Goal: Information Seeking & Learning: Learn about a topic

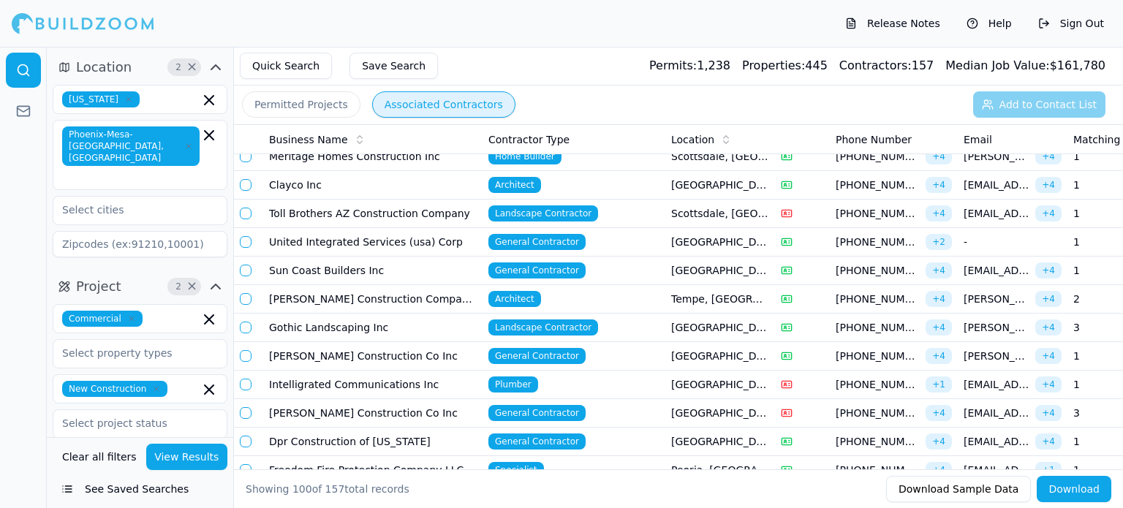
scroll to position [73, 0]
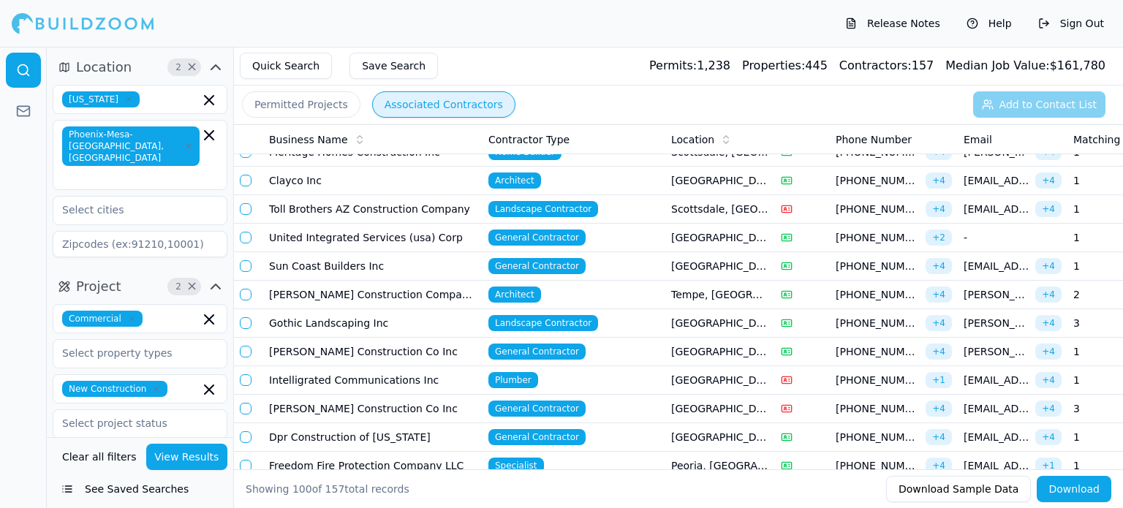
click at [348, 208] on td "Toll Brothers AZ Construction Company" at bounding box center [372, 209] width 219 height 29
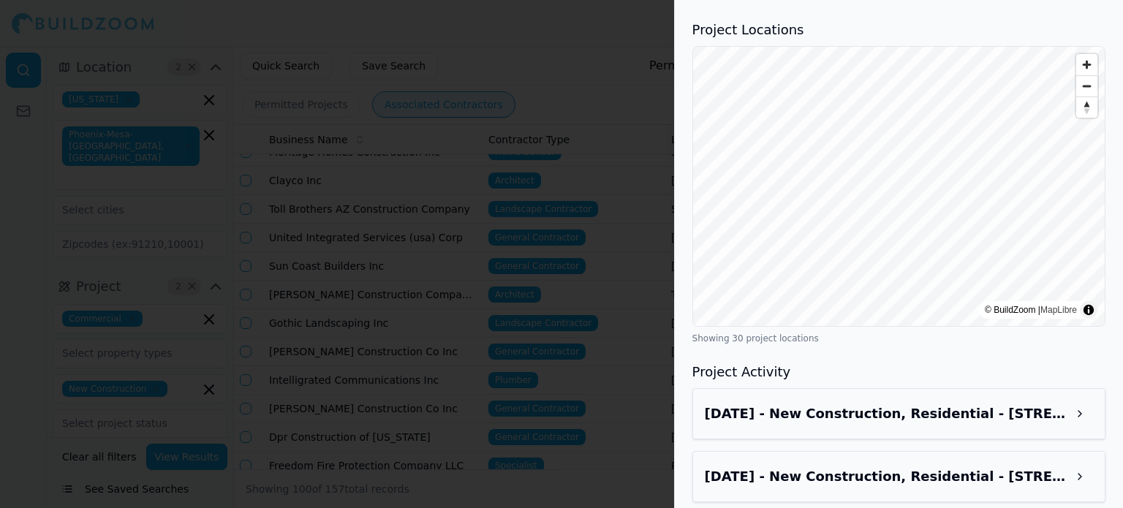
scroll to position [1900, 0]
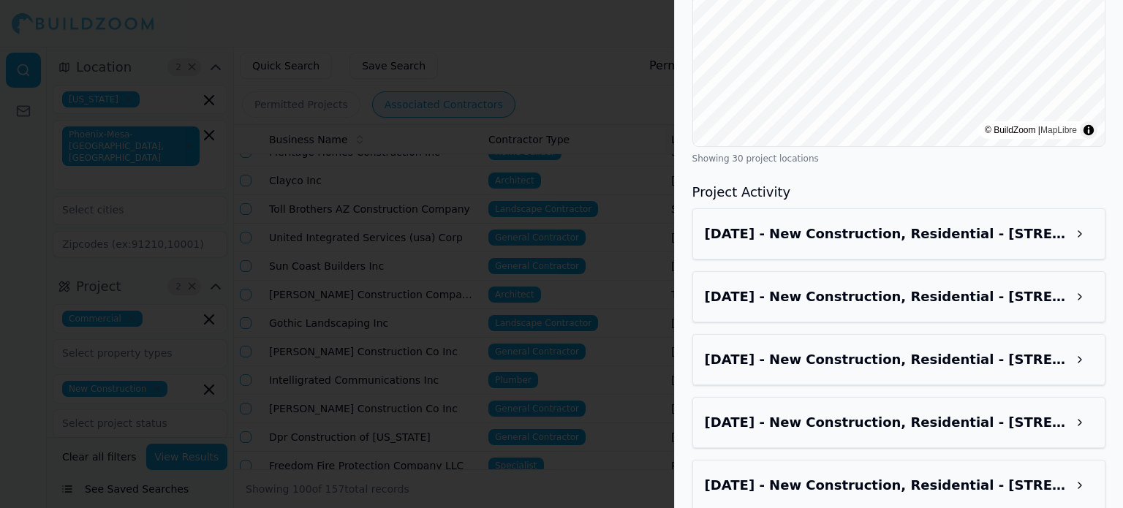
click at [966, 182] on h3 "Project Activity" at bounding box center [898, 192] width 413 height 20
click at [952, 224] on h3 "[DATE] - New Construction, Residential - [STREET_ADDRESS]" at bounding box center [886, 234] width 362 height 20
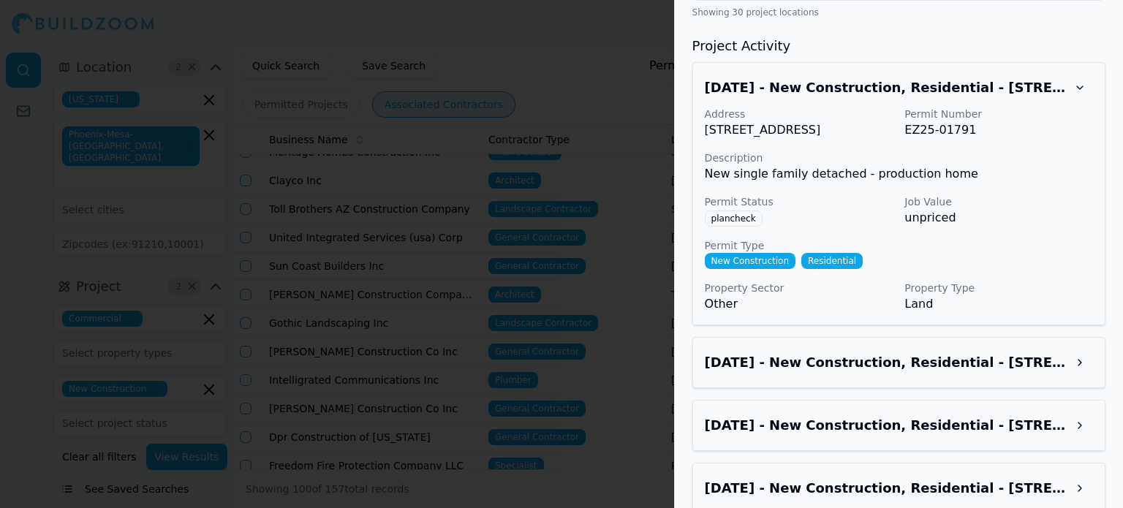
click at [936, 352] on h3 "[DATE] - New Construction, Residential - [STREET_ADDRESS]" at bounding box center [886, 362] width 362 height 20
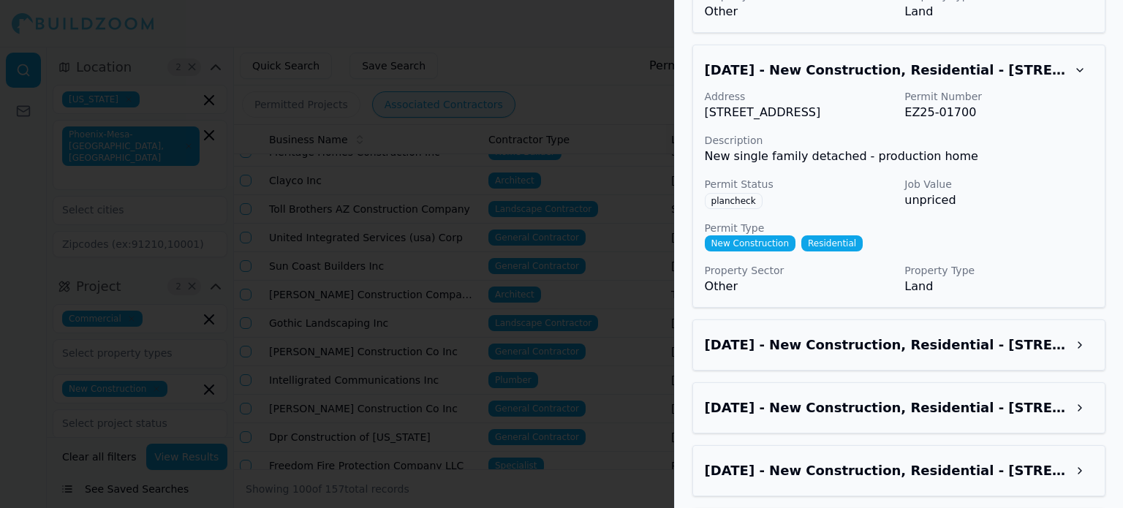
click at [937, 344] on h3 "[DATE] - New Construction, Residential - [STREET_ADDRESS]" at bounding box center [886, 345] width 362 height 20
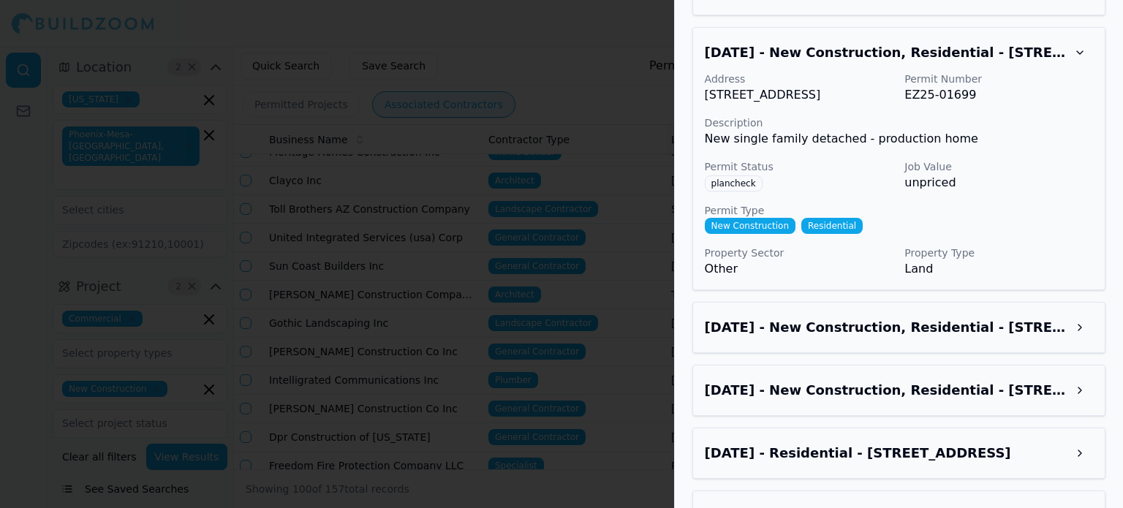
click at [937, 338] on h3 "[DATE] - New Construction, Residential - [STREET_ADDRESS]" at bounding box center [886, 327] width 362 height 20
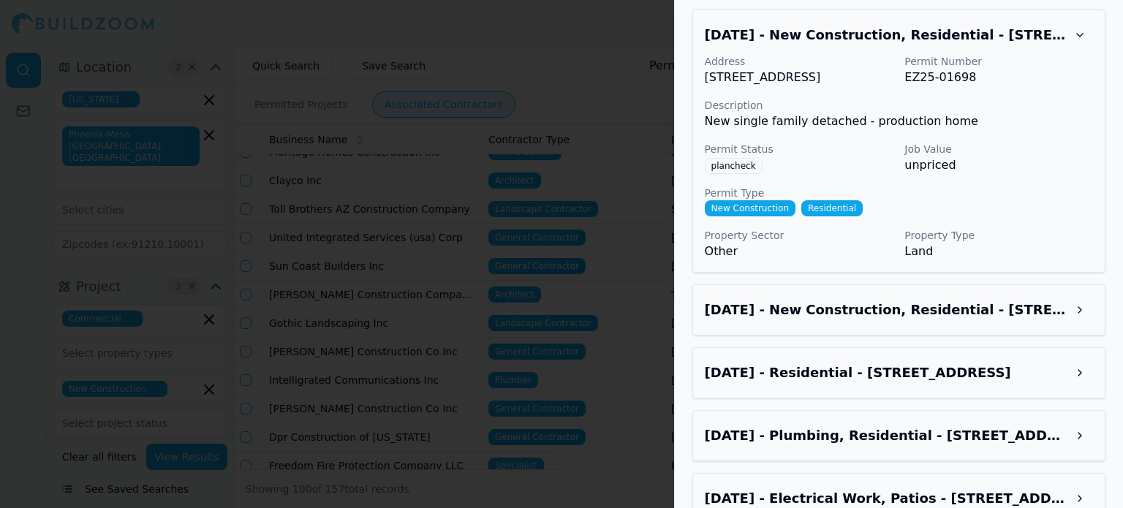
click at [937, 320] on h3 "[DATE] - New Construction, Residential - [STREET_ADDRESS]" at bounding box center [886, 310] width 362 height 20
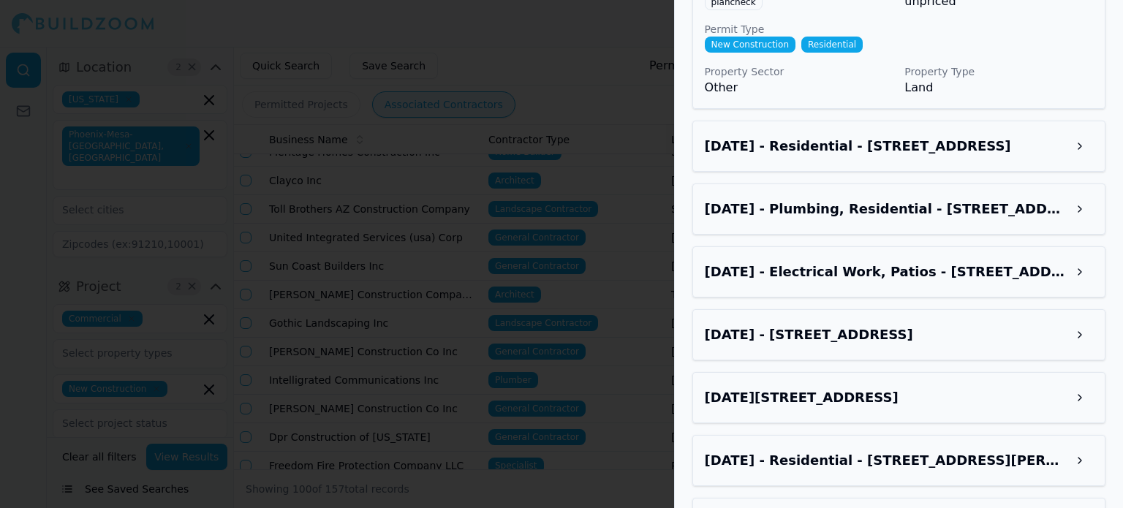
click at [897, 156] on h3 "[DATE] - Residential - [STREET_ADDRESS]" at bounding box center [886, 146] width 362 height 20
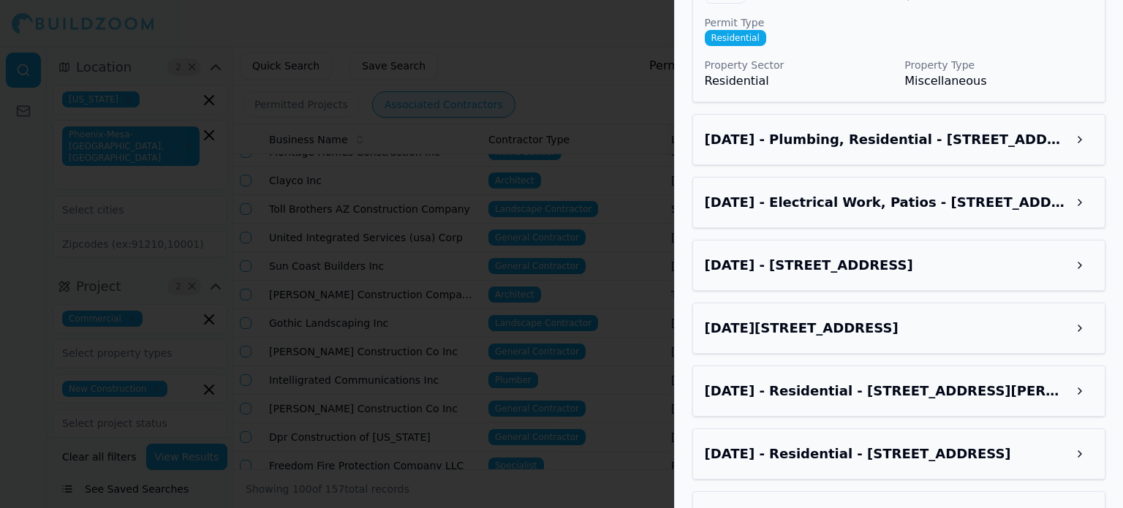
scroll to position [3581, 0]
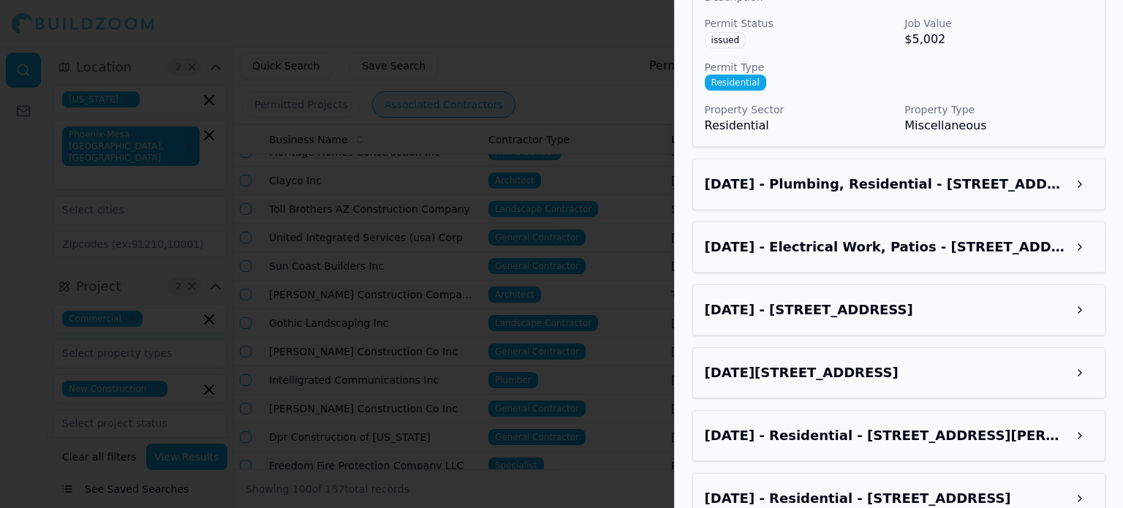
click at [884, 194] on h3 "[DATE] - Plumbing, Residential - [STREET_ADDRESS]" at bounding box center [886, 184] width 362 height 20
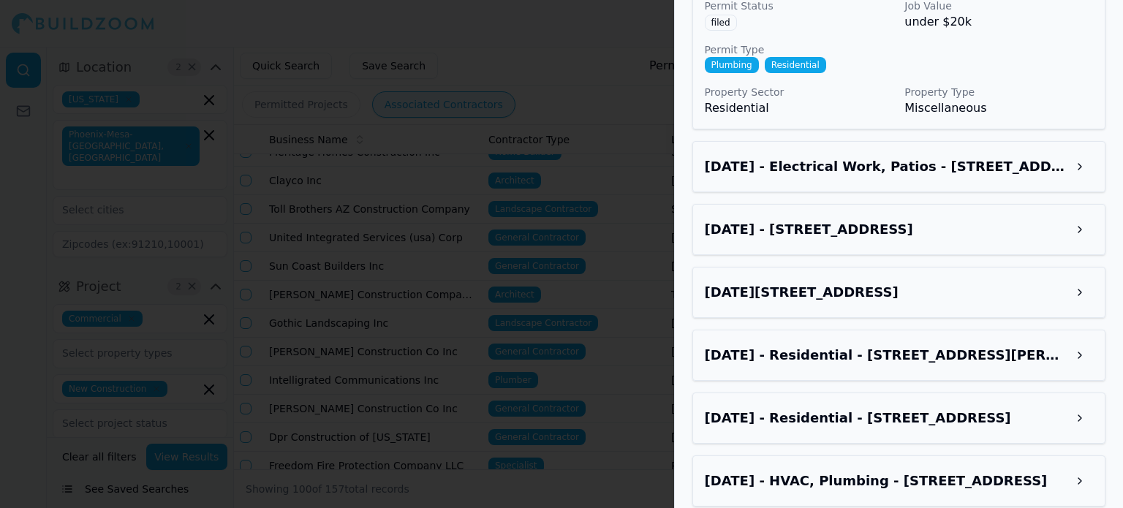
click at [951, 177] on h3 "[DATE] - Electrical Work, Patios - [STREET_ADDRESS]" at bounding box center [886, 166] width 362 height 20
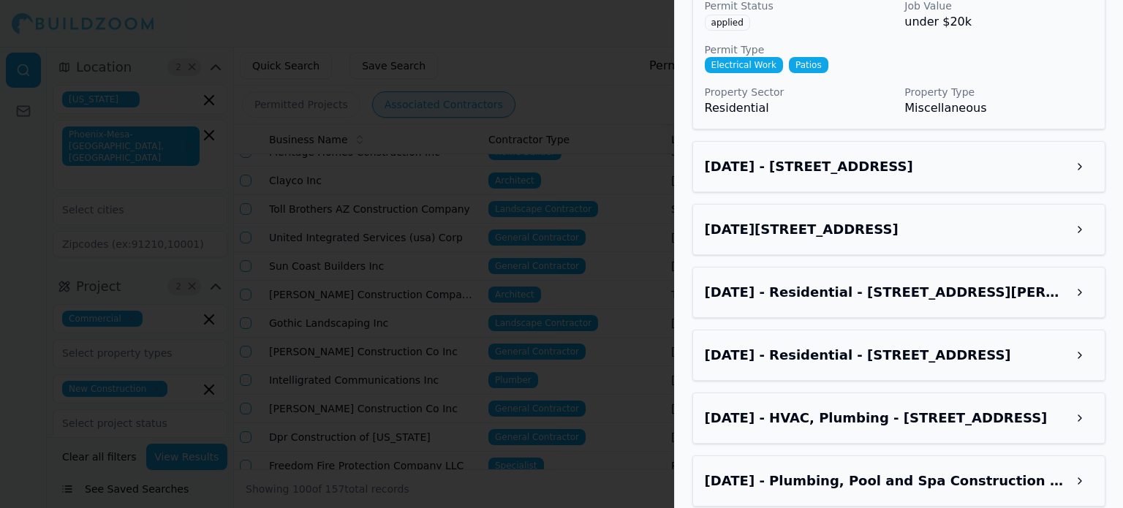
click at [966, 192] on div "[DATE] - [STREET_ADDRESS]" at bounding box center [898, 166] width 413 height 51
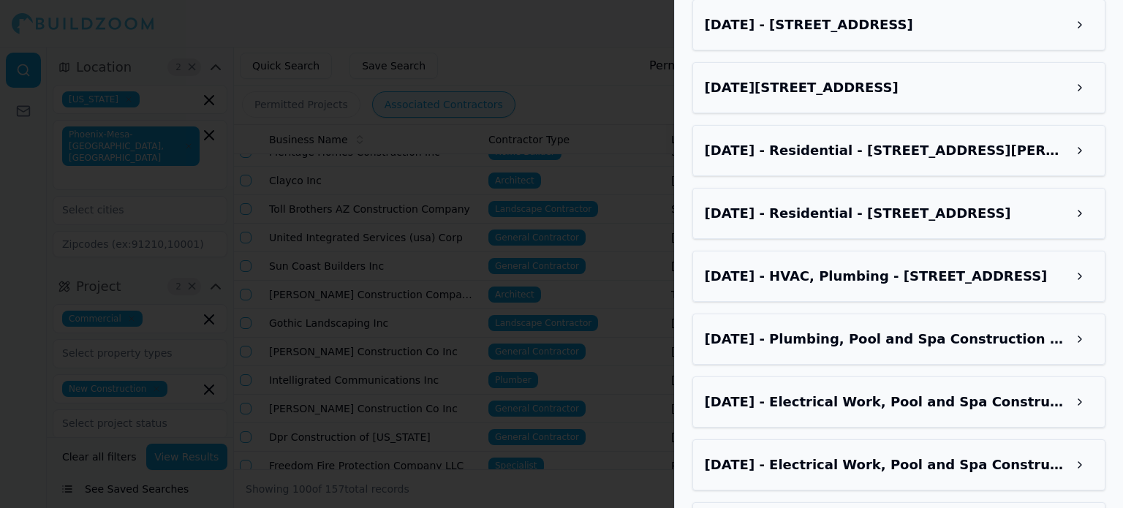
scroll to position [4239, 0]
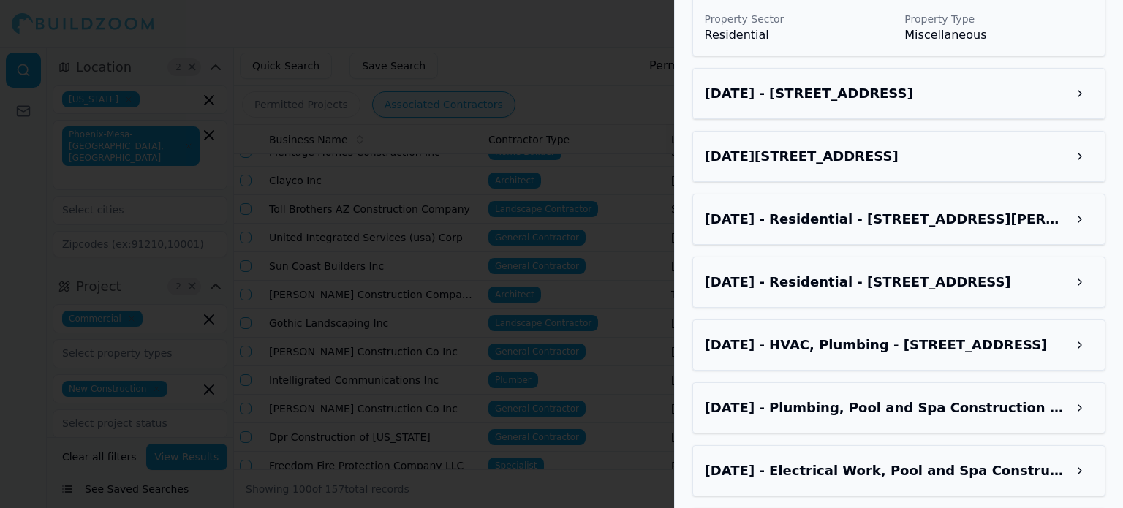
drag, startPoint x: 1015, startPoint y: 178, endPoint x: 1024, endPoint y: 169, distance: 12.4
click at [1015, 119] on div "[DATE] - [STREET_ADDRESS]" at bounding box center [898, 93] width 413 height 51
click at [1049, 104] on h3 "[DATE] - [STREET_ADDRESS]" at bounding box center [886, 93] width 362 height 20
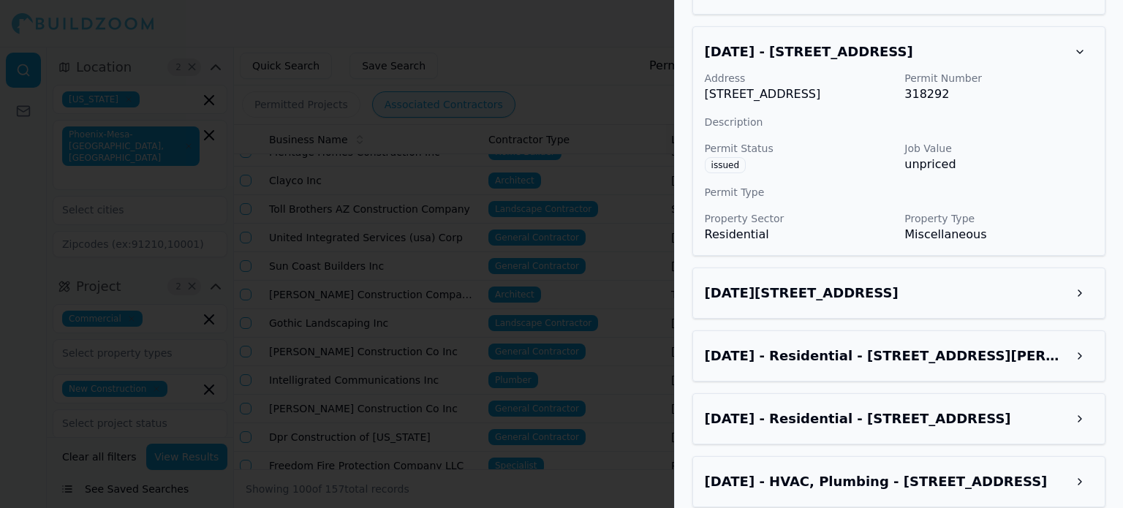
scroll to position [4532, 0]
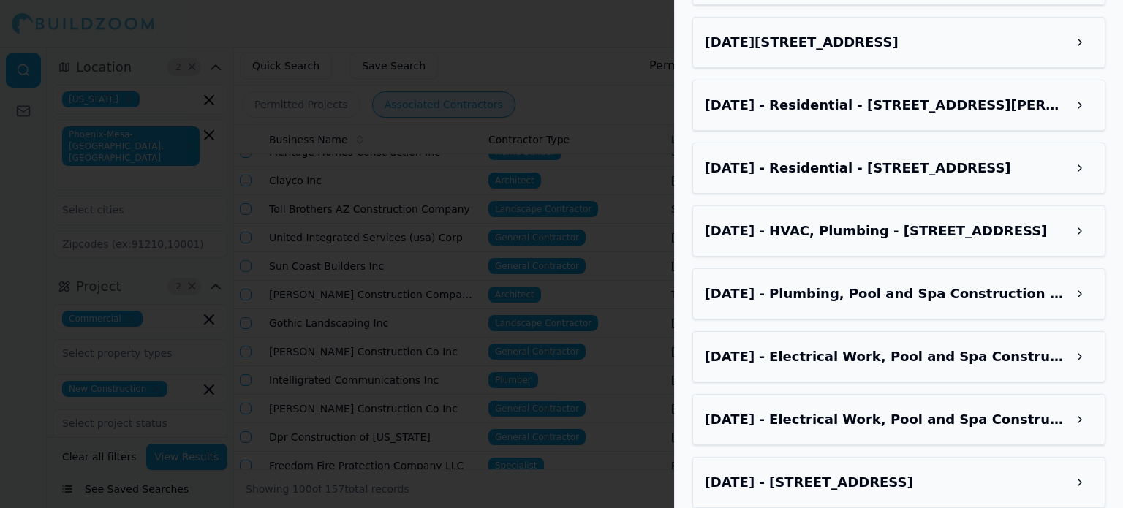
click at [980, 53] on h3 "[DATE][STREET_ADDRESS]" at bounding box center [886, 42] width 362 height 20
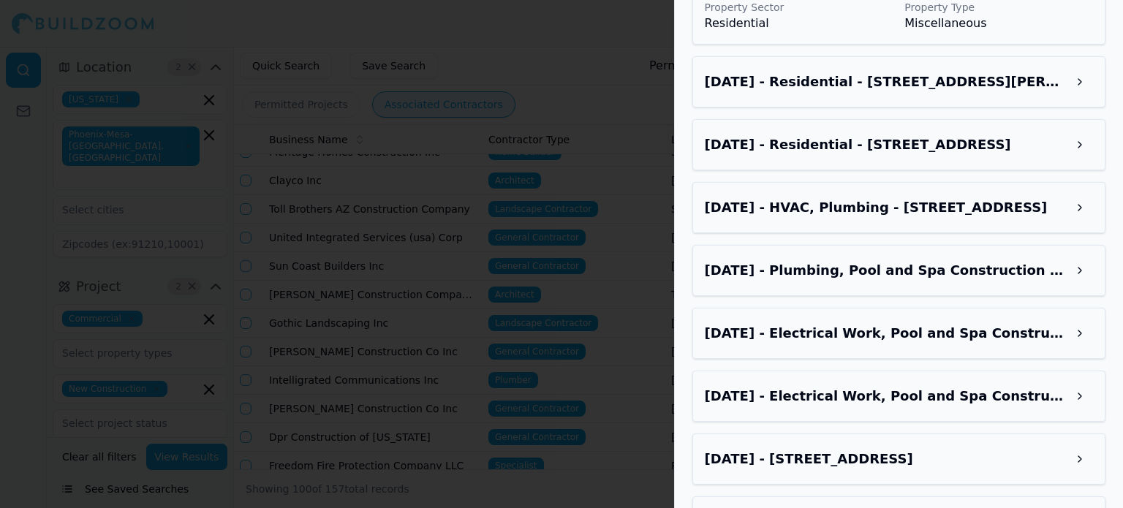
click at [965, 92] on h3 "[DATE] - Residential - [STREET_ADDRESS][PERSON_NAME]" at bounding box center [886, 82] width 362 height 20
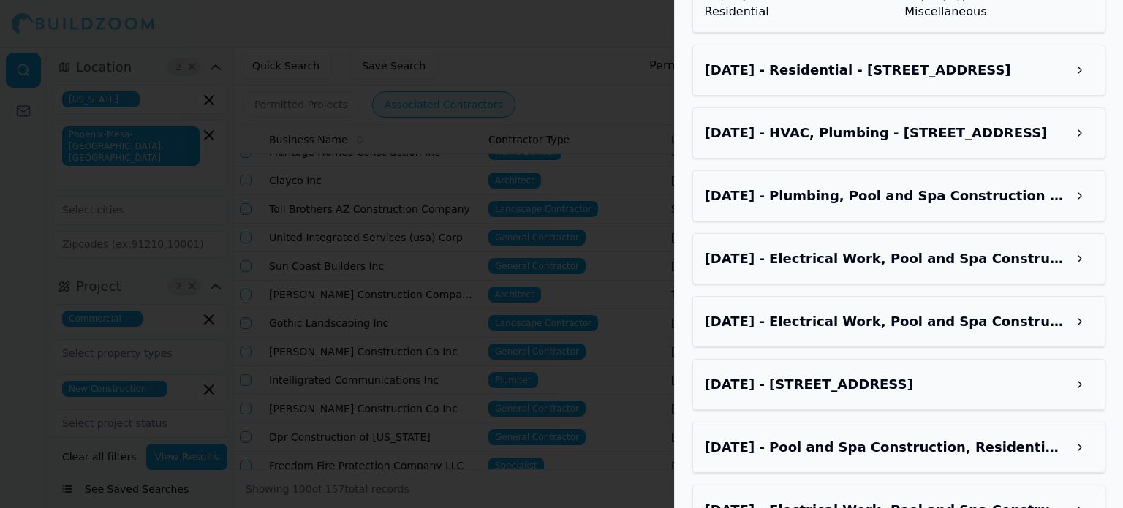
scroll to position [5043, 0]
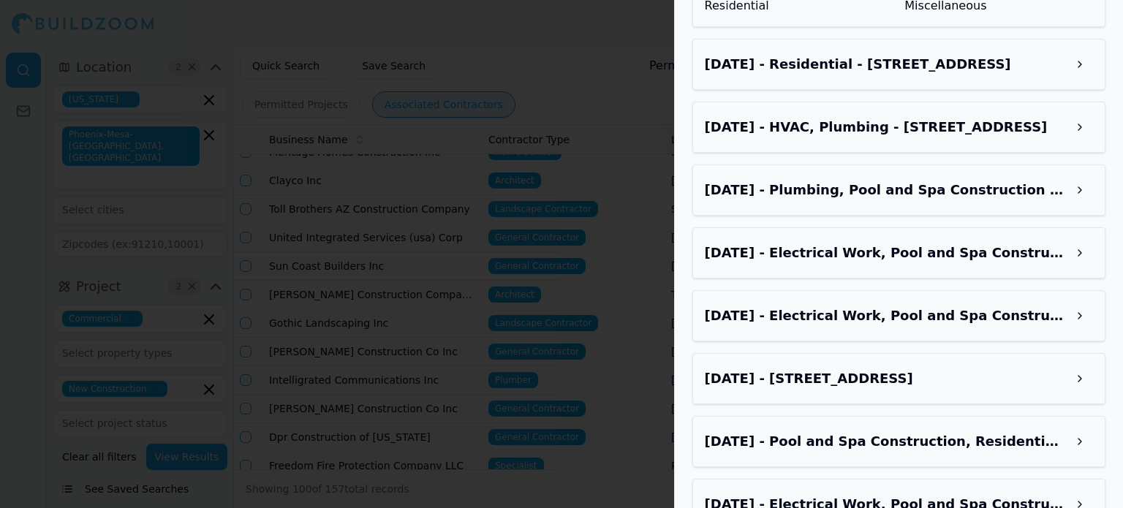
click at [982, 75] on h3 "[DATE] - Residential - [STREET_ADDRESS]" at bounding box center [886, 64] width 362 height 20
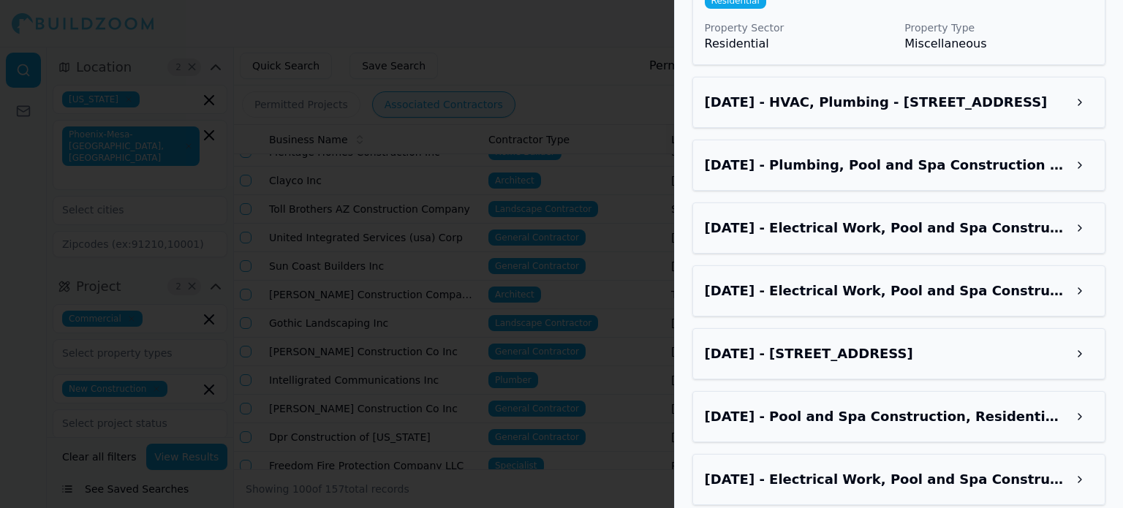
click at [978, 113] on h3 "[DATE] - HVAC, Plumbing - [STREET_ADDRESS]" at bounding box center [886, 102] width 362 height 20
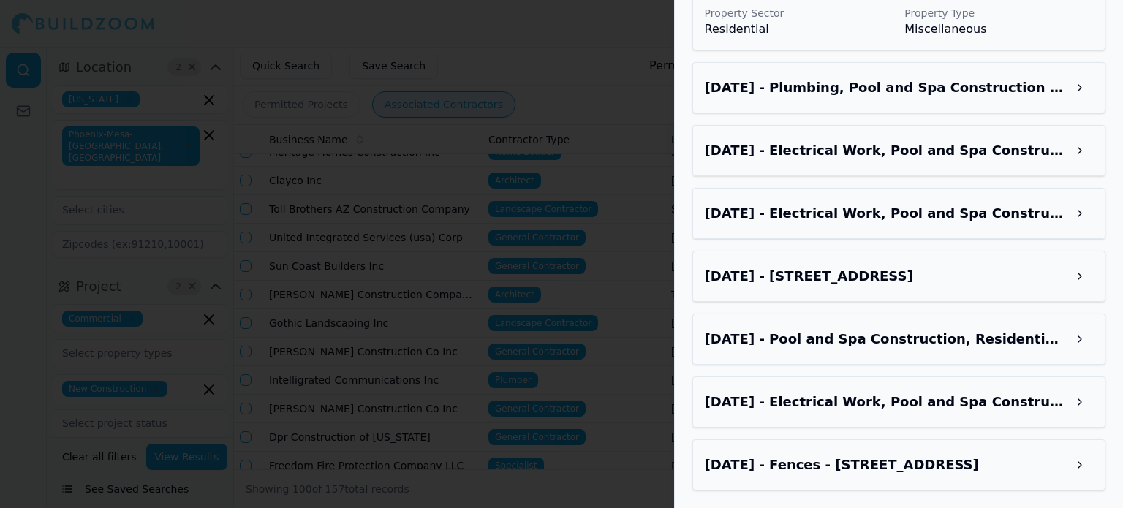
scroll to position [5628, 0]
click at [1000, 98] on h3 "[DATE] - Plumbing, Pool and Spa Construction - [STREET_ADDRESS]" at bounding box center [886, 87] width 362 height 20
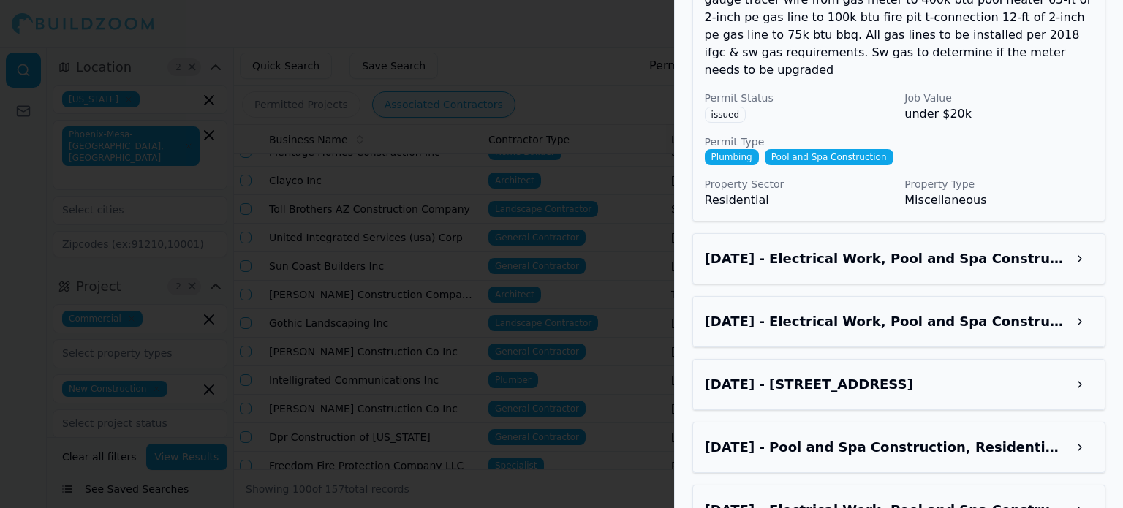
scroll to position [5920, 0]
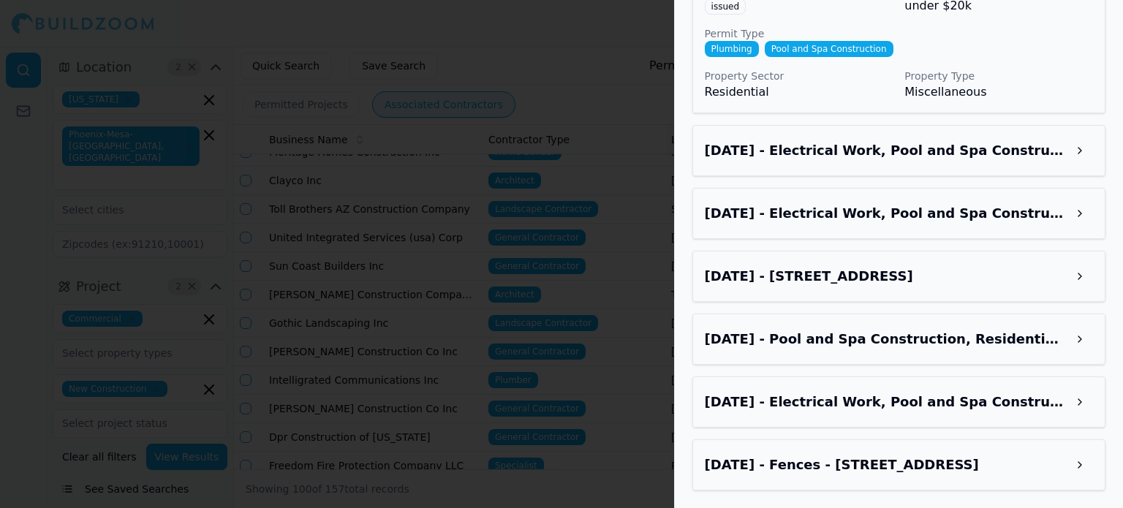
click at [1019, 176] on div "[DATE] - Electrical Work, Pool and Spa Construction - [STREET_ADDRESS]" at bounding box center [898, 150] width 413 height 51
click at [1063, 161] on h3 "[DATE] - Electrical Work, Pool and Spa Construction - [STREET_ADDRESS]" at bounding box center [886, 150] width 362 height 20
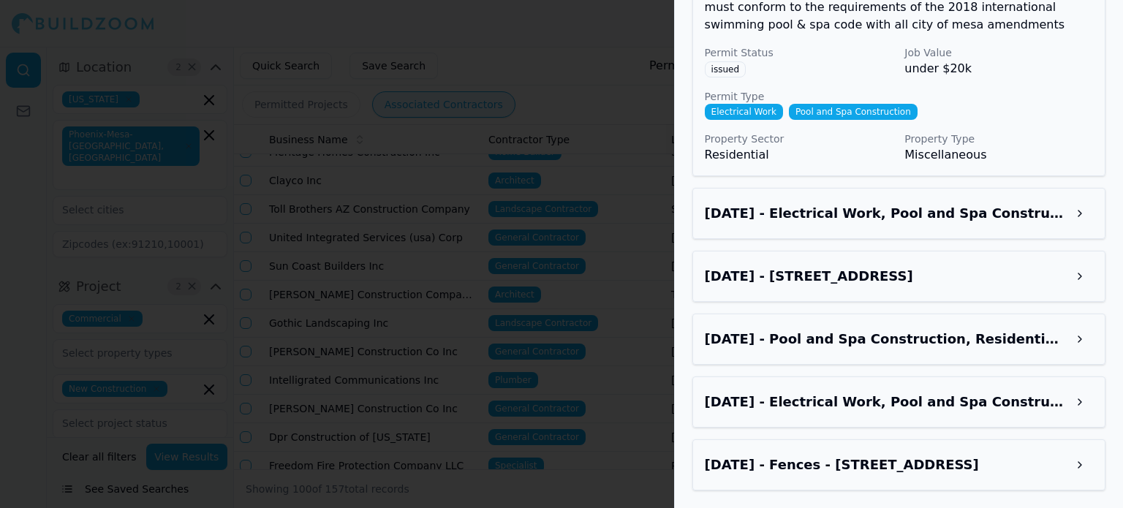
scroll to position [6286, 0]
click at [985, 224] on h3 "[DATE] - Electrical Work, Pool and Spa Construction - [STREET_ADDRESS]" at bounding box center [886, 213] width 362 height 20
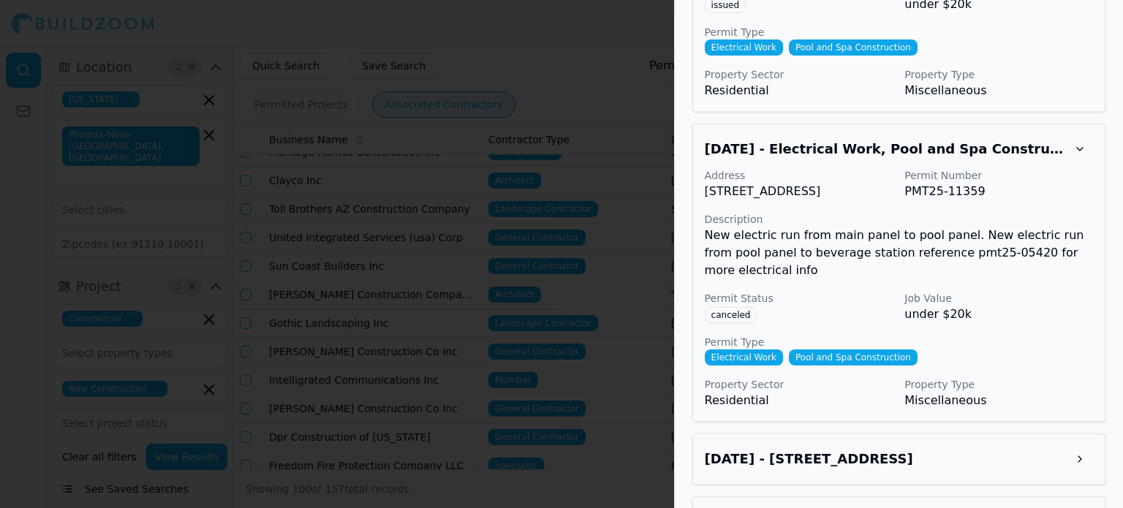
click at [398, 115] on div at bounding box center [561, 254] width 1123 height 508
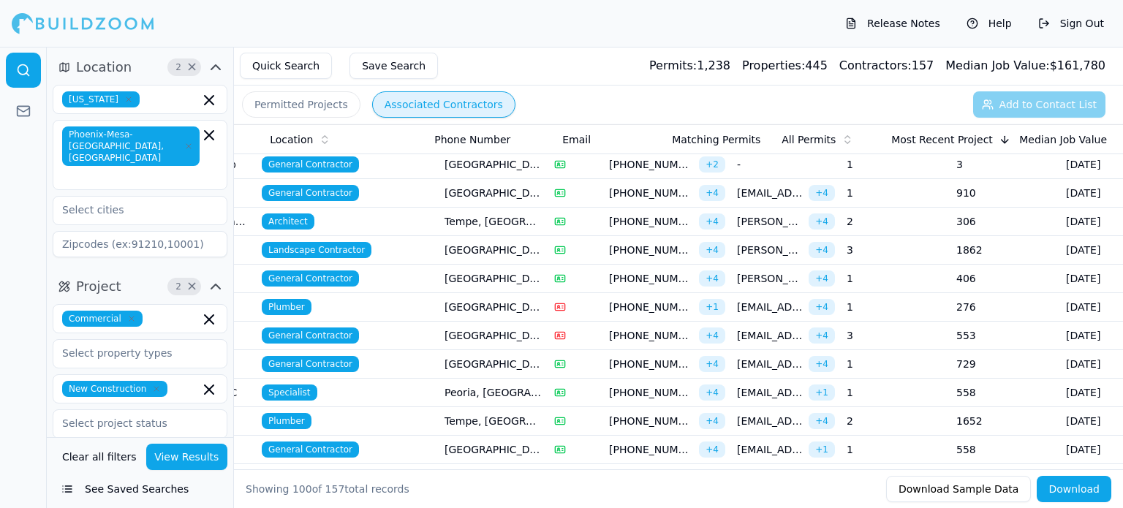
scroll to position [0, 401]
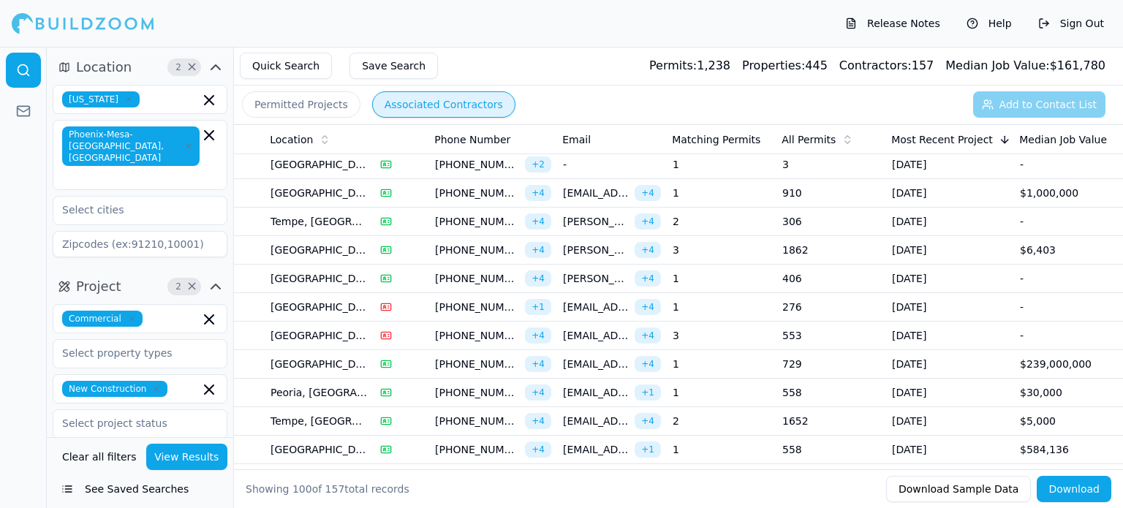
drag, startPoint x: 547, startPoint y: 175, endPoint x: 722, endPoint y: 197, distance: 176.9
click at [741, 189] on td "1" at bounding box center [722, 193] width 110 height 29
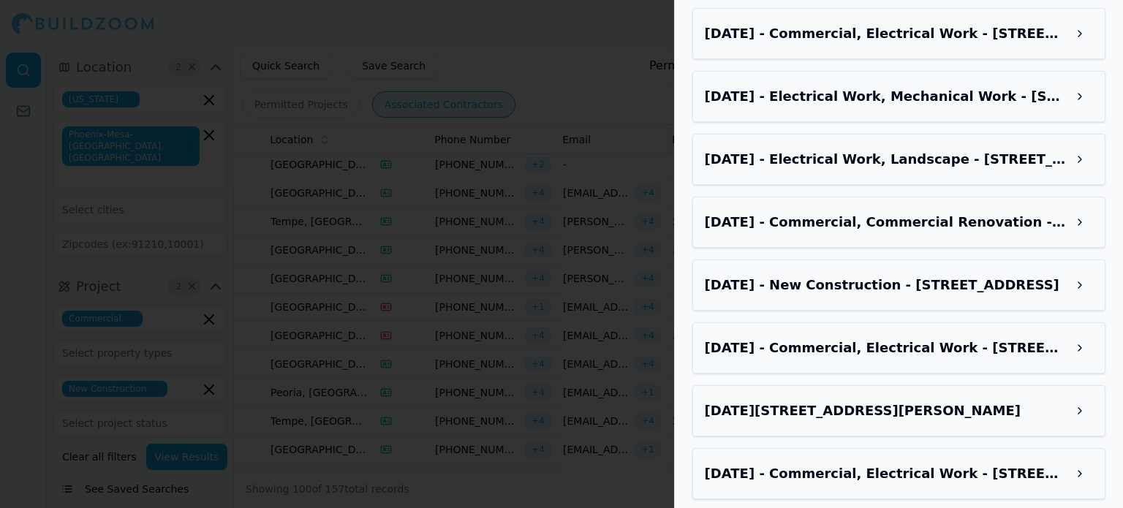
scroll to position [2886, 0]
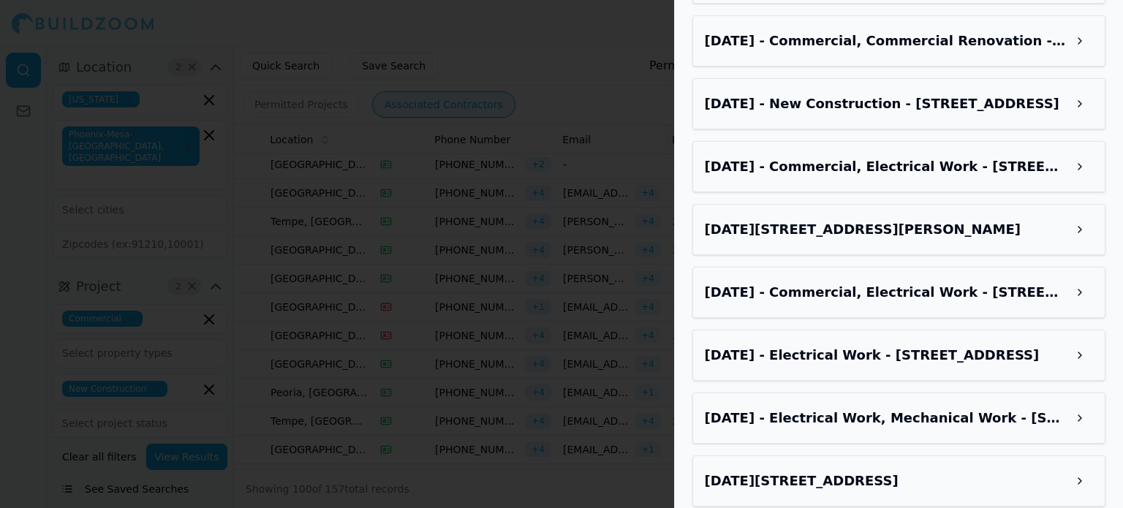
click at [938, 282] on h3 "[DATE] - Commercial, Electrical Work - [STREET_ADDRESS]" at bounding box center [886, 292] width 362 height 20
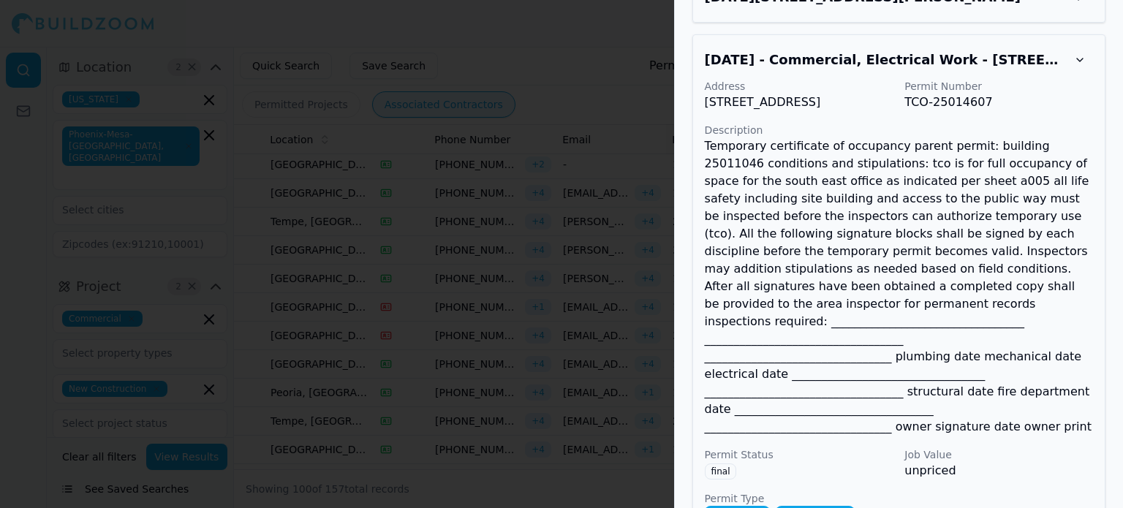
scroll to position [3324, 0]
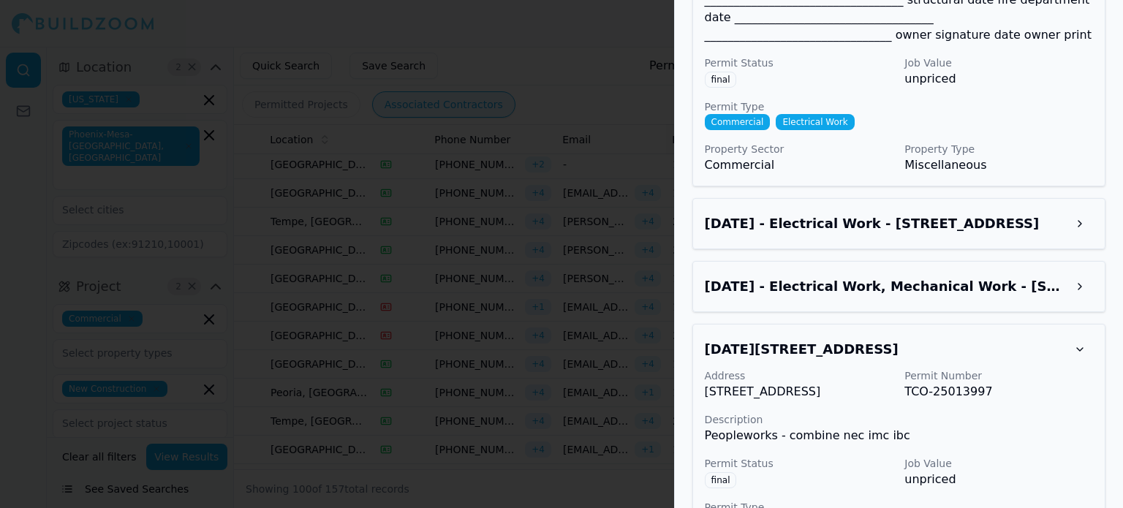
scroll to position [3522, 0]
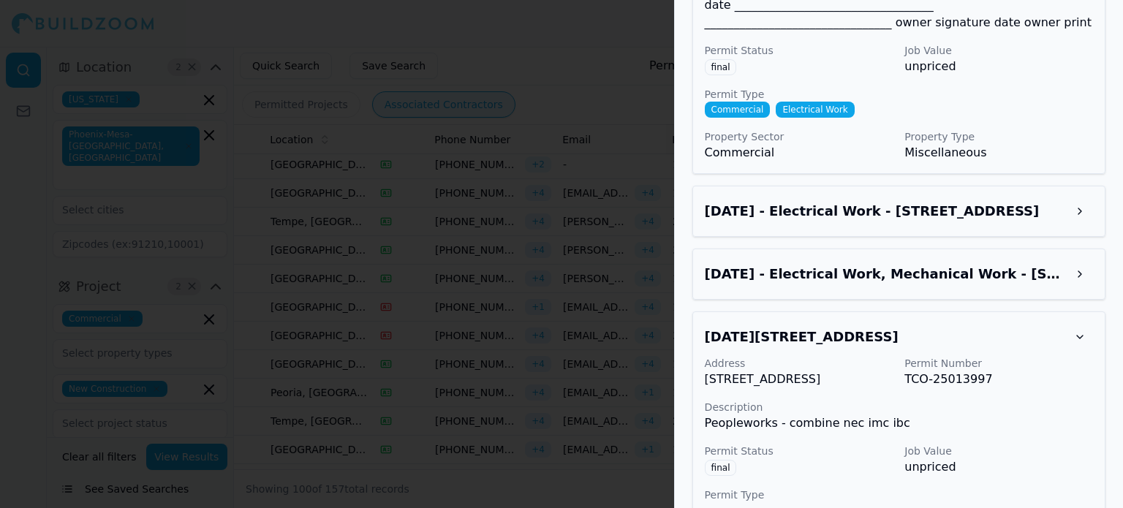
click at [443, 172] on div at bounding box center [561, 254] width 1123 height 508
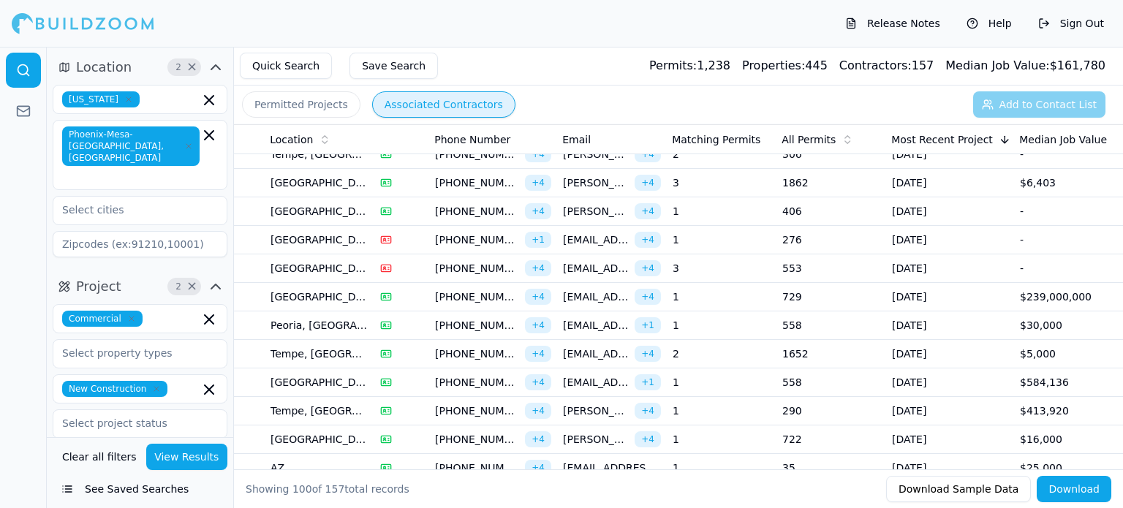
scroll to position [219, 0]
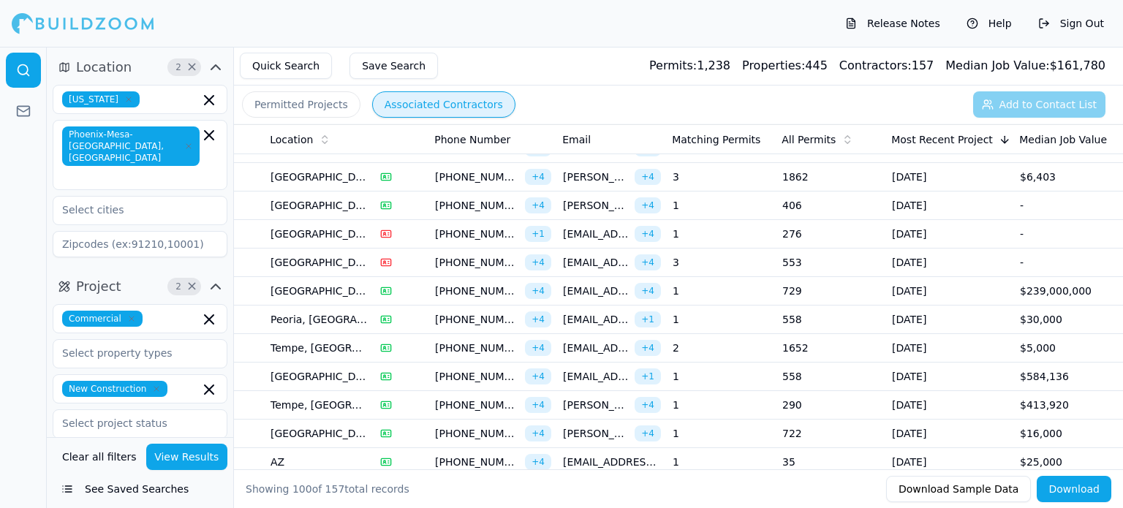
click at [802, 278] on td "729" at bounding box center [831, 291] width 110 height 29
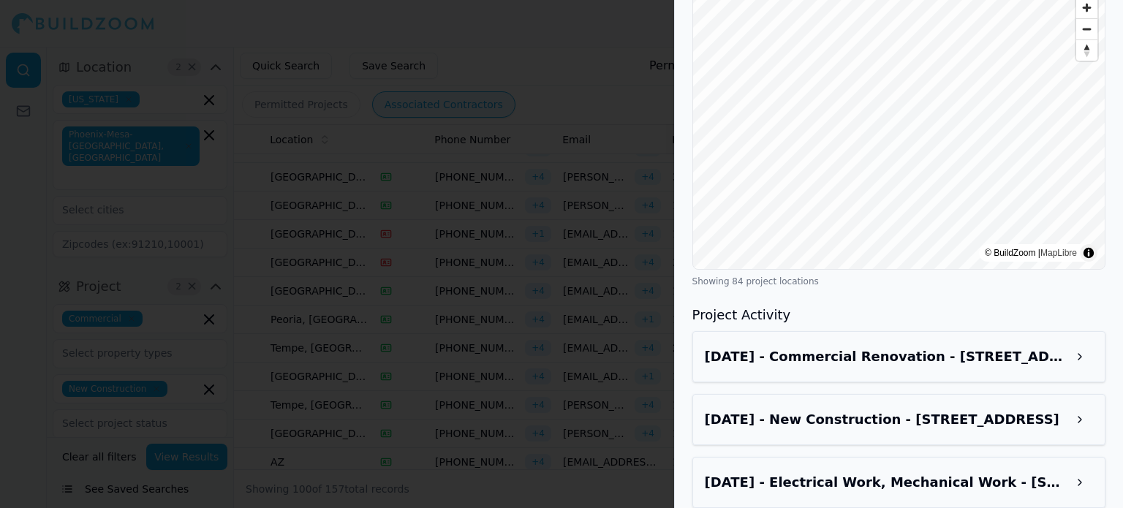
scroll to position [1754, 0]
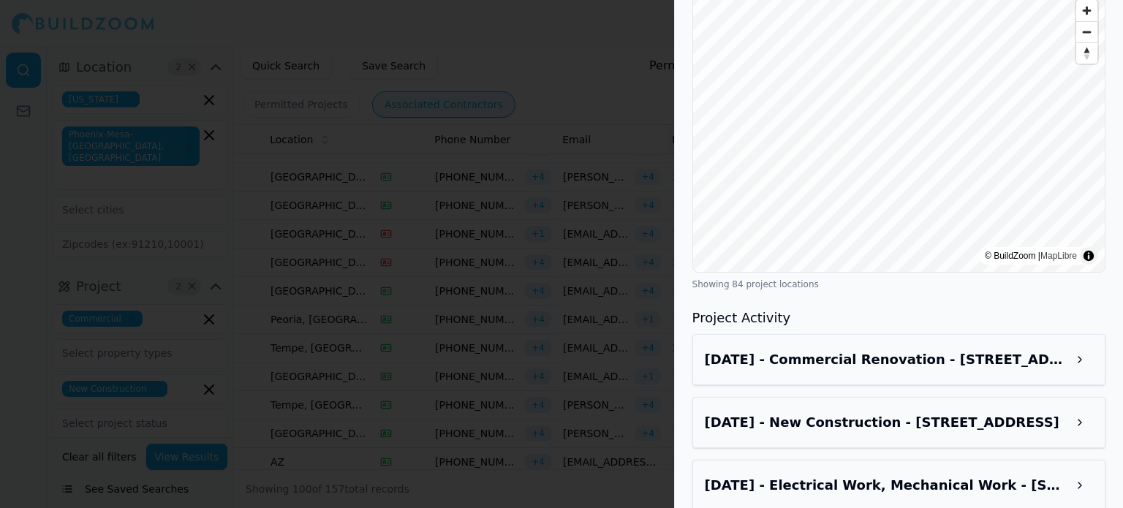
click at [874, 349] on h3 "[DATE] - Commercial Renovation - [STREET_ADDRESS][PERSON_NAME]" at bounding box center [886, 359] width 362 height 20
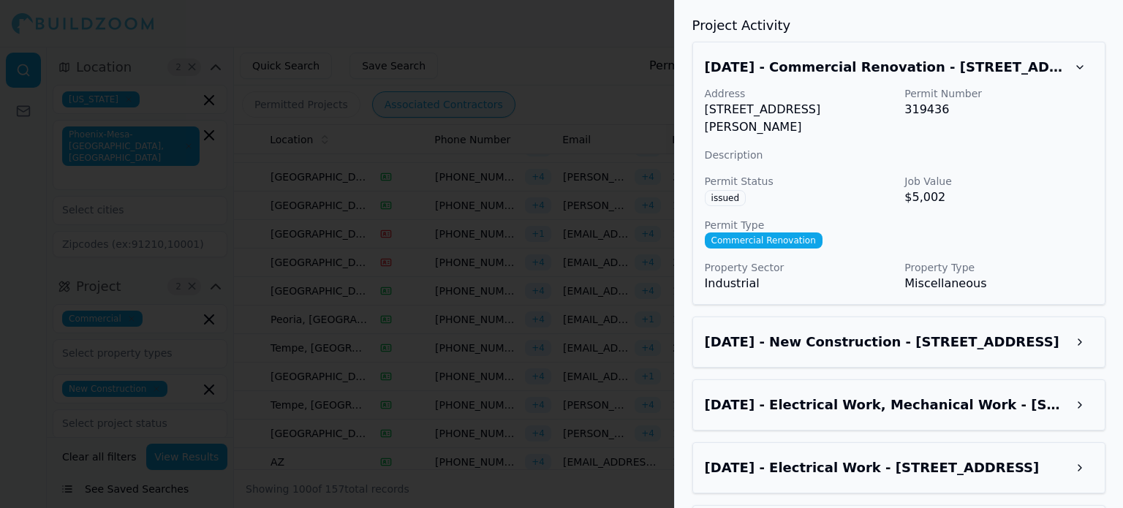
click at [892, 332] on h3 "[DATE] - New Construction - [STREET_ADDRESS]" at bounding box center [886, 342] width 362 height 20
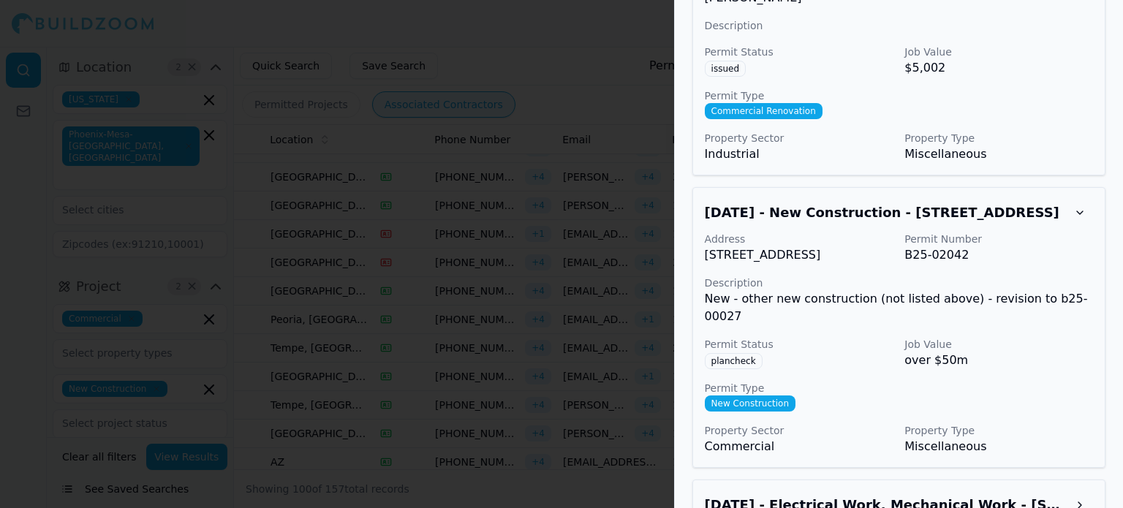
scroll to position [2193, 0]
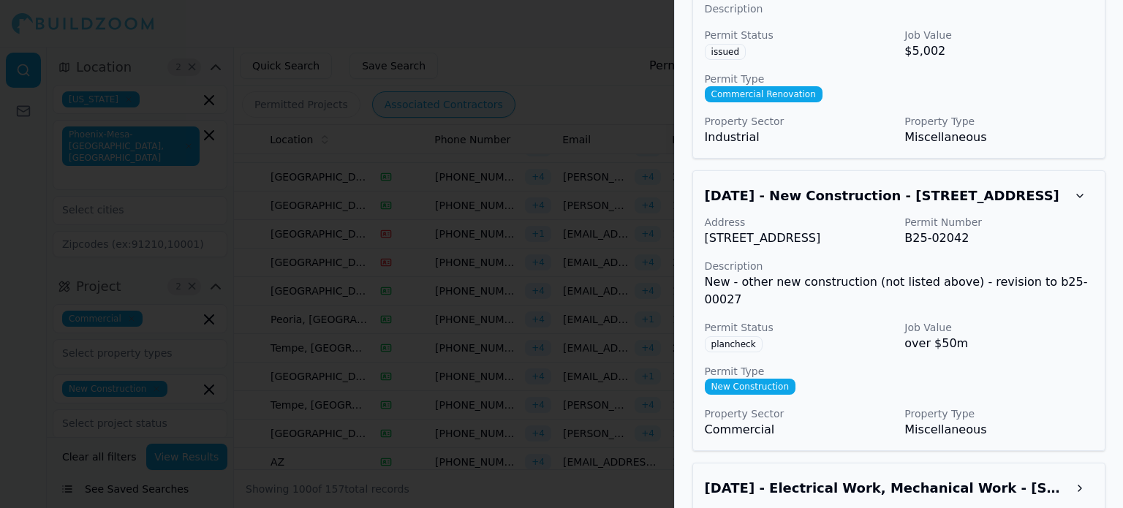
click at [986, 478] on h3 "[DATE] - Electrical Work, Mechanical Work - [STREET_ADDRESS][PERSON_NAME]" at bounding box center [886, 488] width 362 height 20
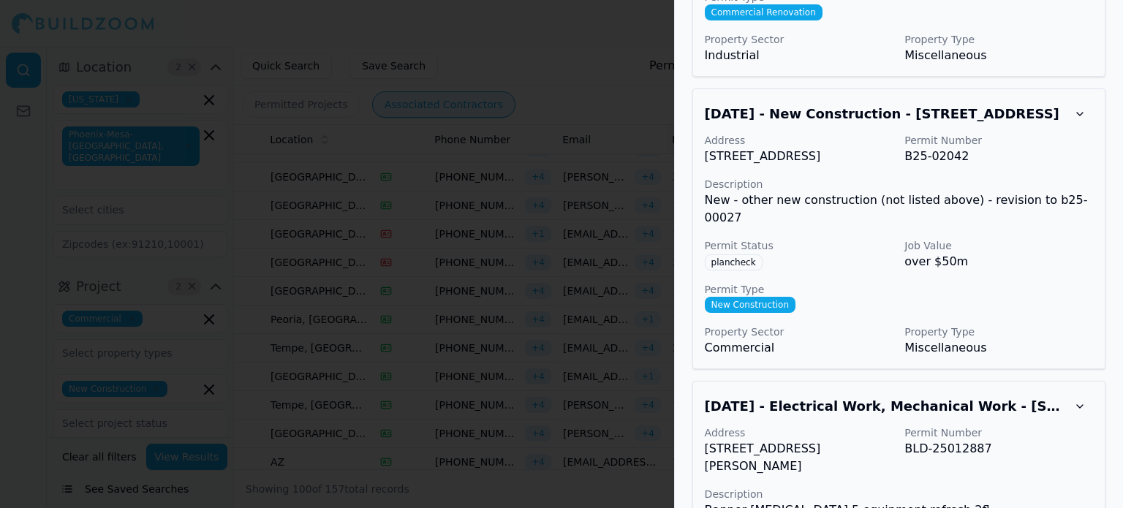
scroll to position [2266, 0]
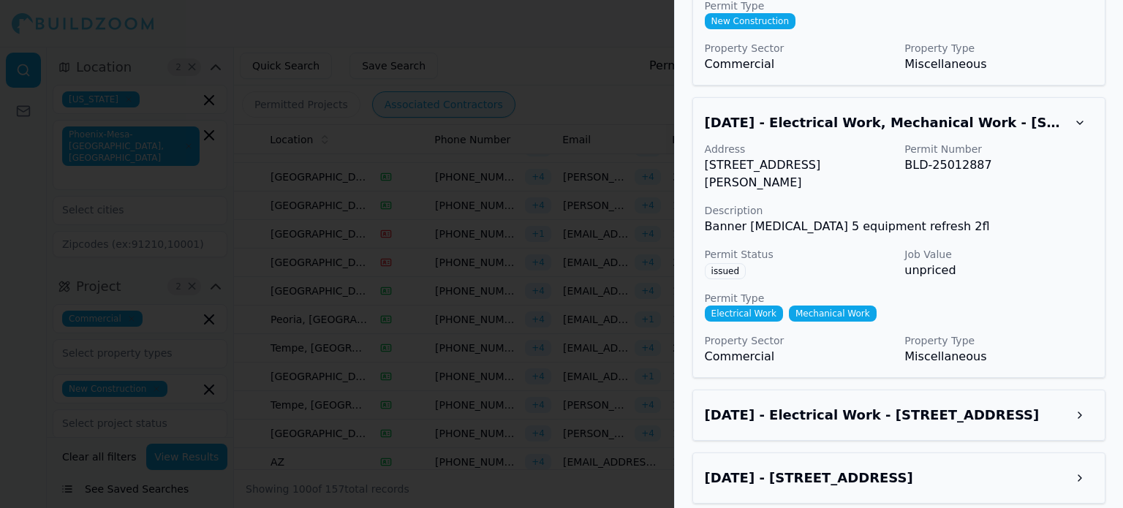
click at [989, 405] on h3 "[DATE] - Electrical Work - [STREET_ADDRESS]" at bounding box center [886, 415] width 362 height 20
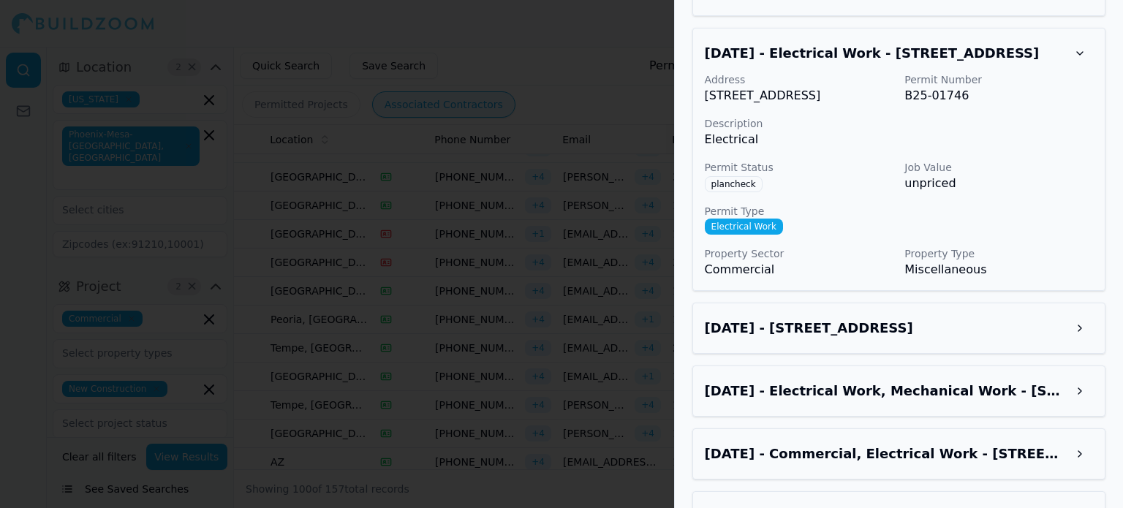
scroll to position [2924, 0]
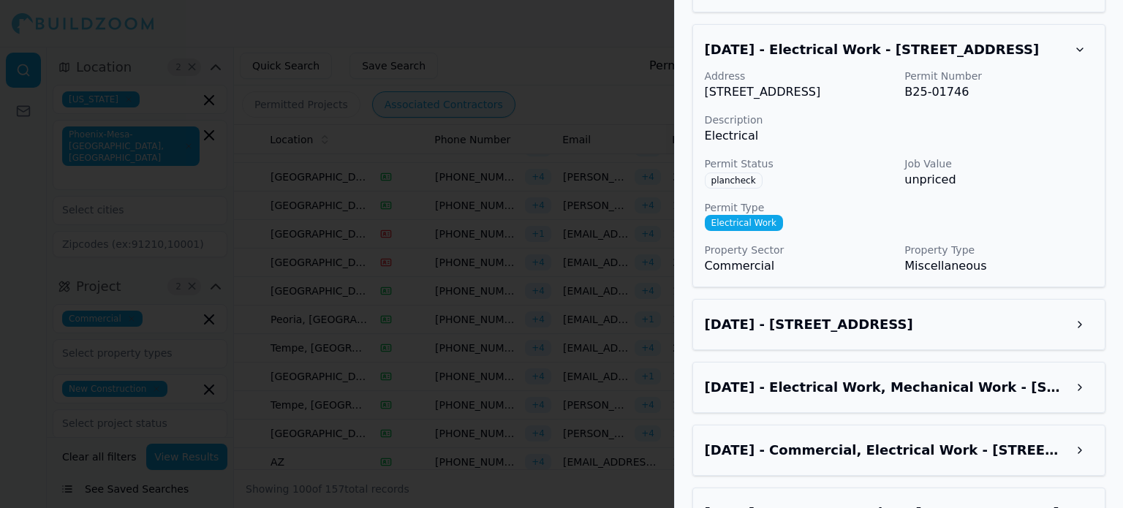
click at [1017, 314] on h3 "[DATE] - [STREET_ADDRESS]" at bounding box center [886, 324] width 362 height 20
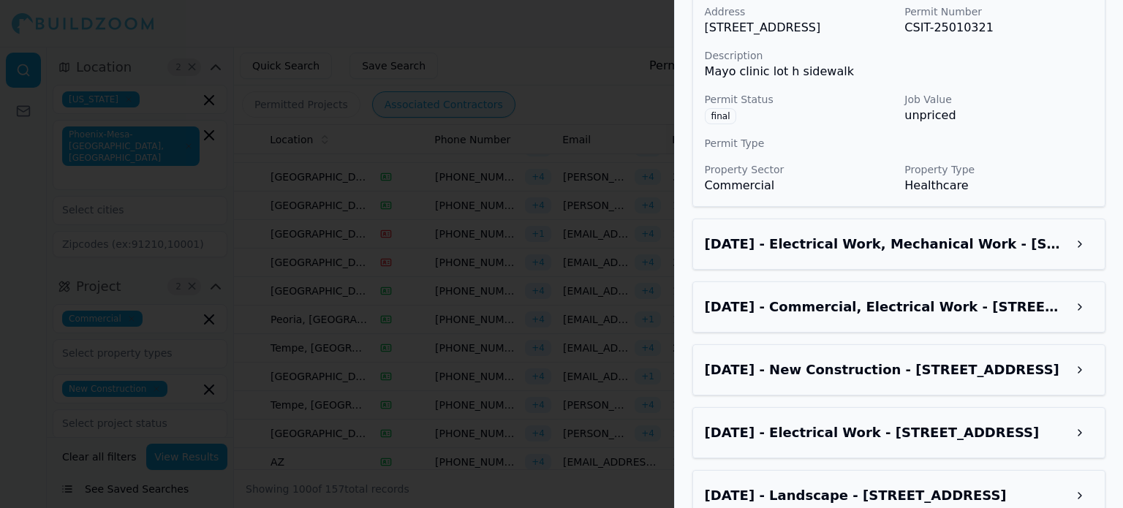
scroll to position [3289, 0]
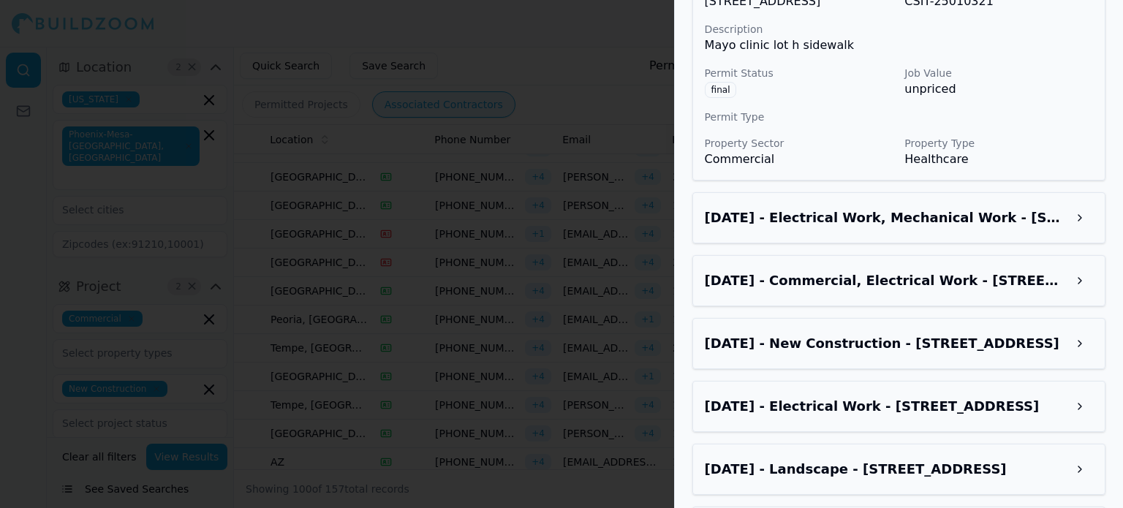
click at [965, 208] on h3 "[DATE] - Electrical Work, Mechanical Work - [STREET_ADDRESS]" at bounding box center [886, 218] width 362 height 20
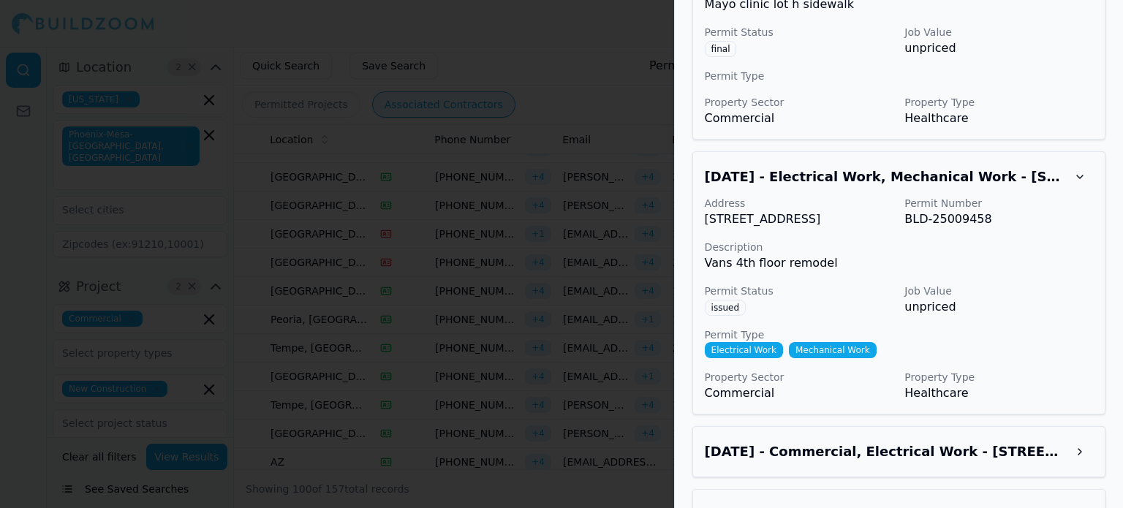
scroll to position [3508, 0]
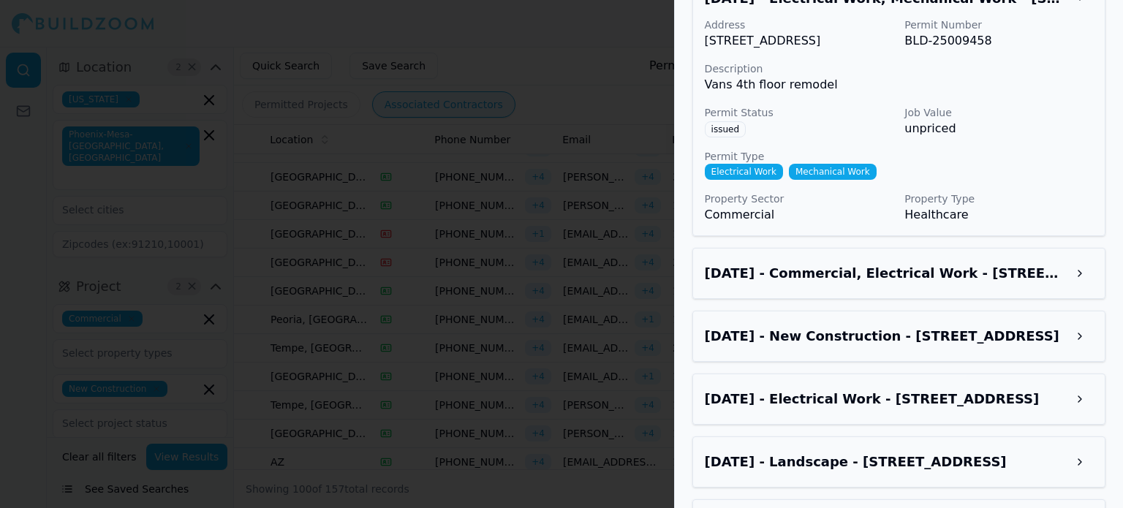
click at [950, 263] on h3 "[DATE] - Commercial, Electrical Work - [STREET_ADDRESS]" at bounding box center [886, 273] width 362 height 20
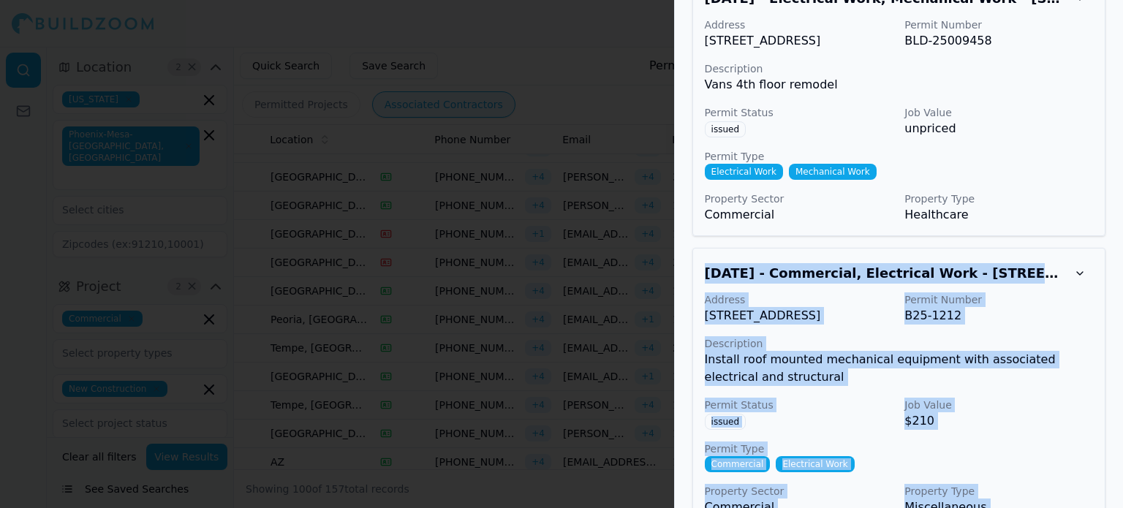
click at [1033, 292] on p "Permit Number" at bounding box center [998, 299] width 189 height 15
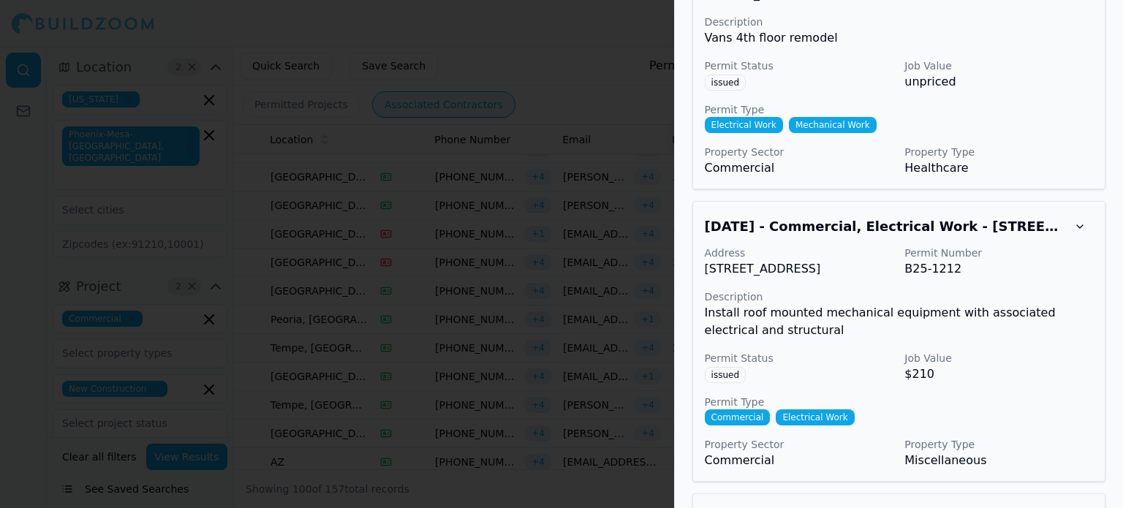
scroll to position [3728, 0]
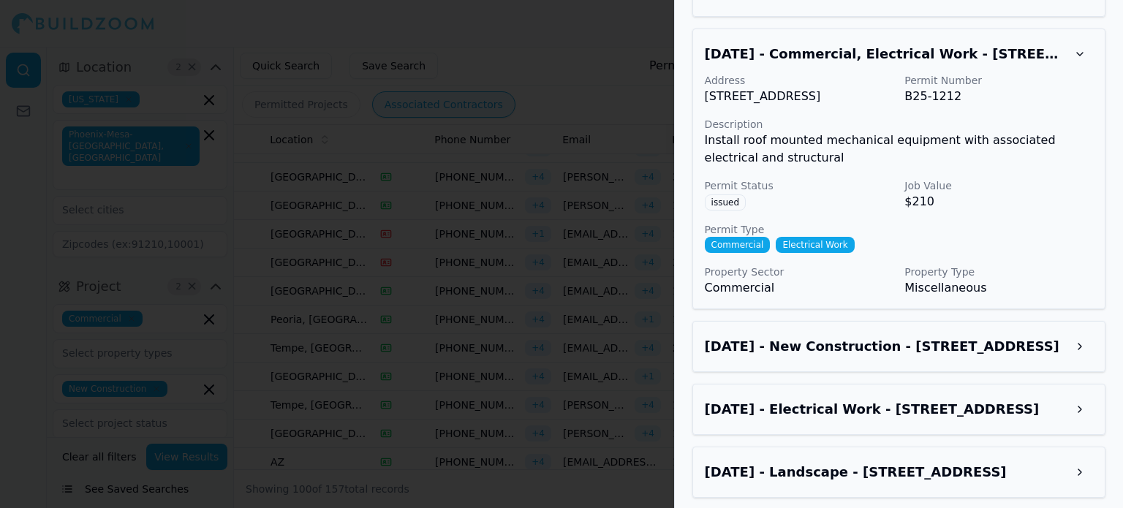
click at [947, 336] on h3 "[DATE] - New Construction - [STREET_ADDRESS]" at bounding box center [886, 346] width 362 height 20
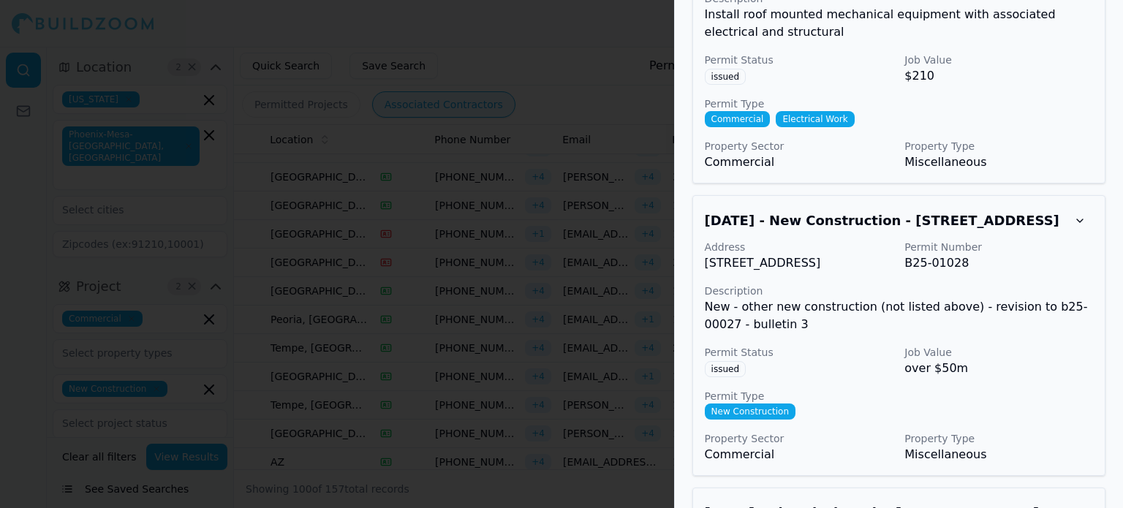
scroll to position [3874, 0]
